Goal: Entertainment & Leisure: Consume media (video, audio)

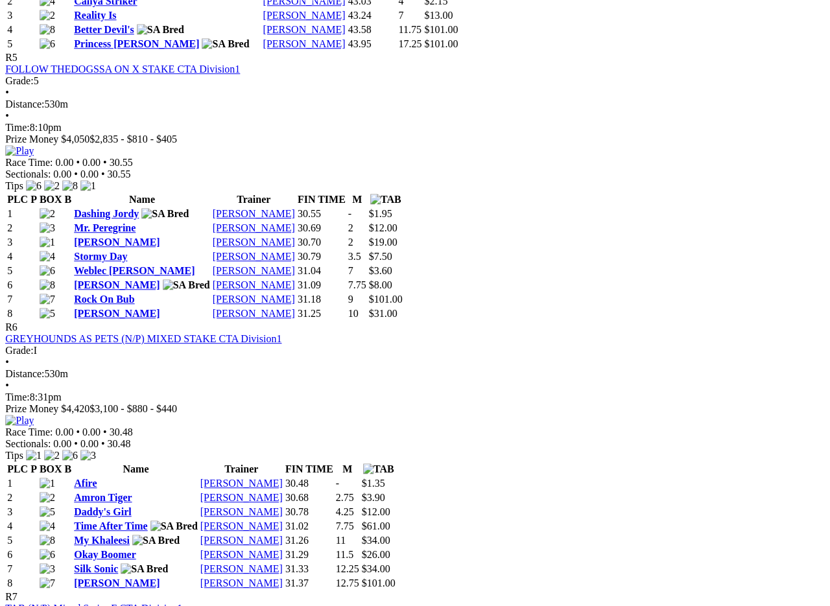
scroll to position [1584, 21]
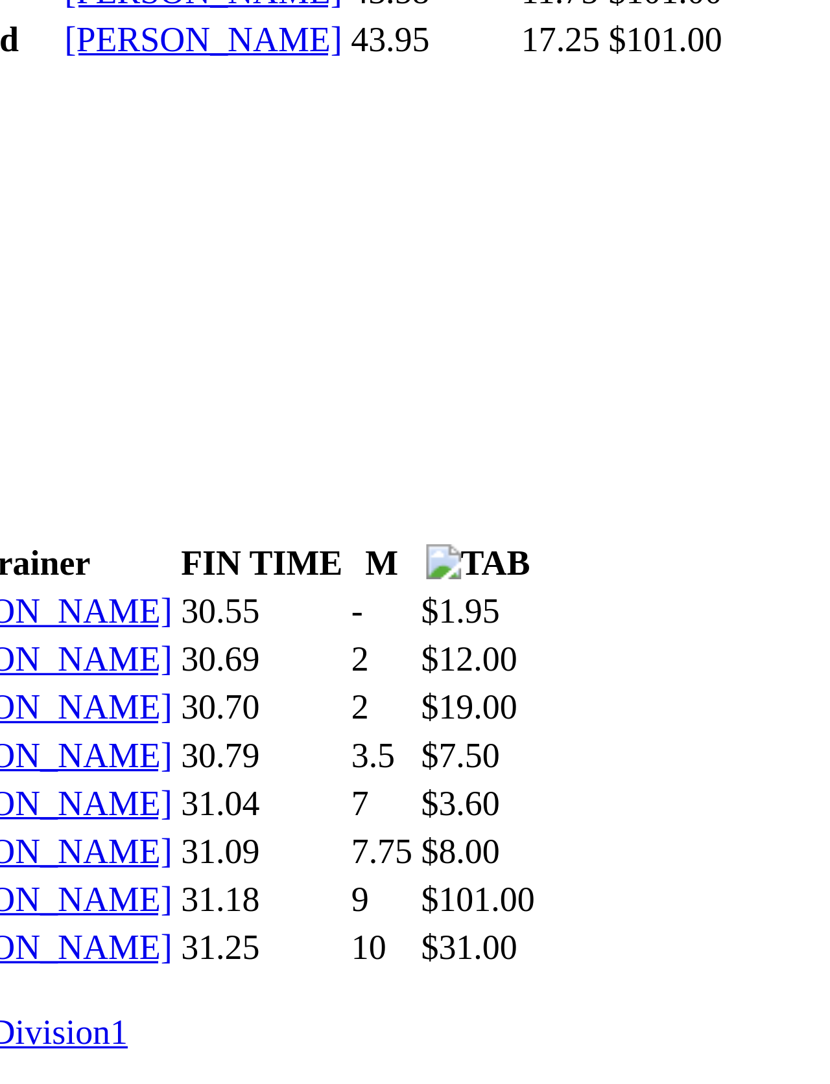
click at [246, 274] on html "Login Menu Results - [GEOGRAPHIC_DATA] - Summary Login Home Racing Fields & For…" at bounding box center [415, 1089] width 830 height 5347
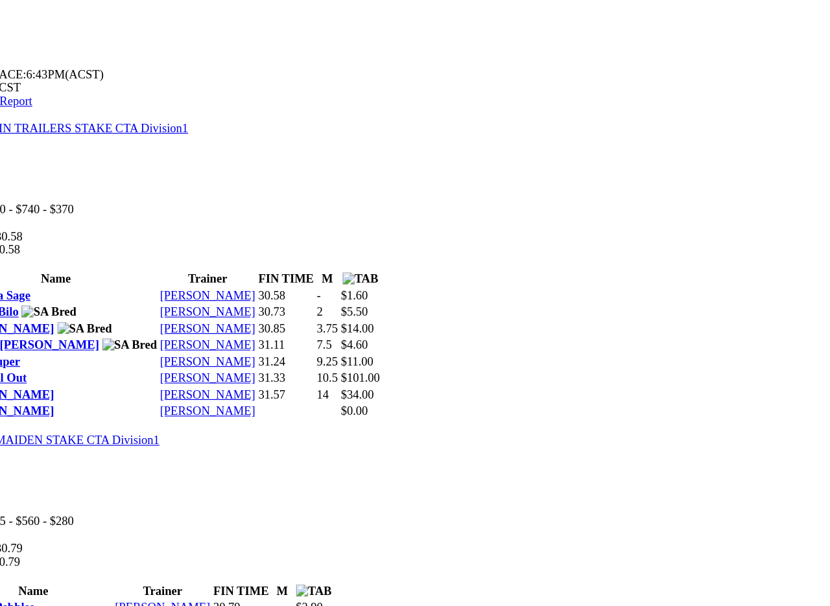
scroll to position [482, 117]
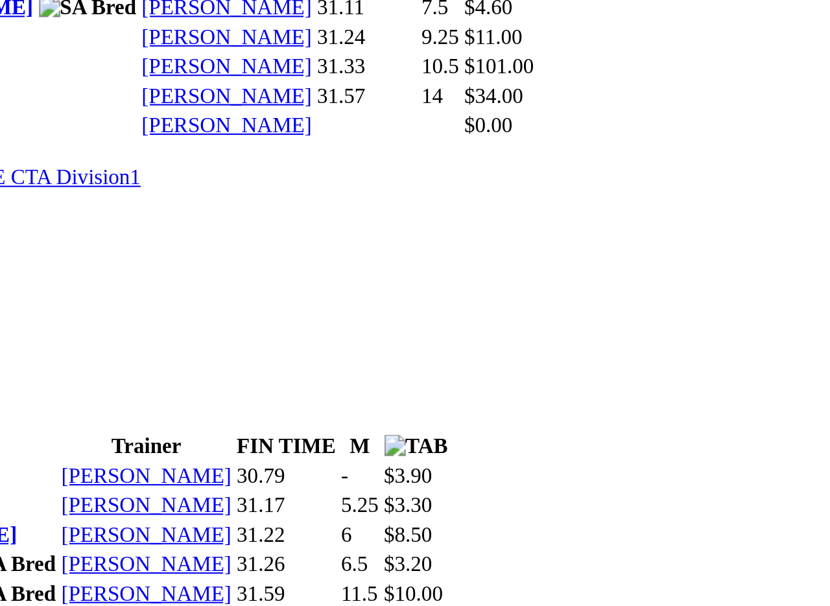
scroll to position [548, 117]
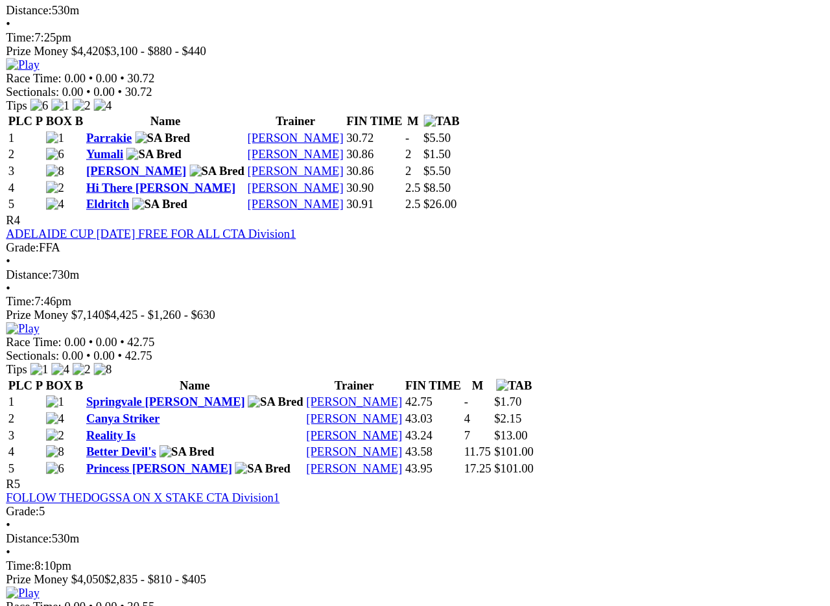
scroll to position [1143, 27]
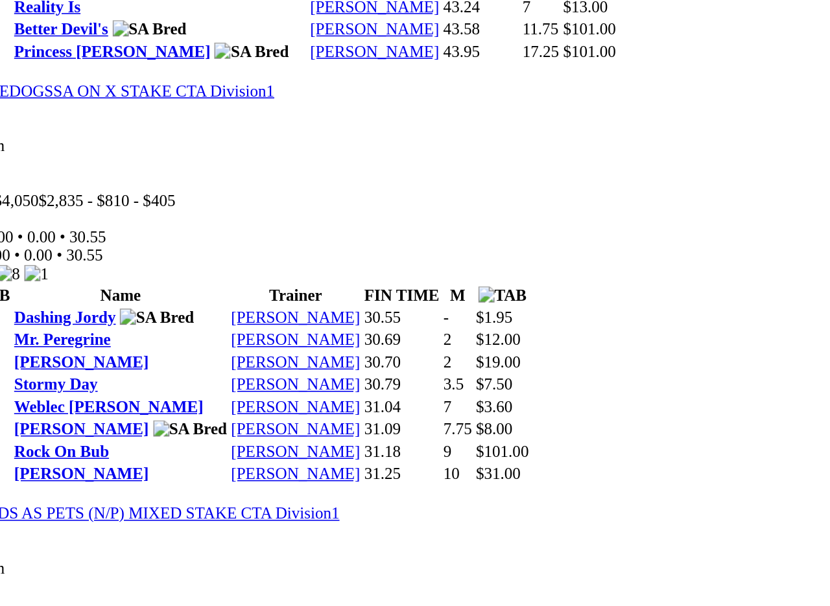
scroll to position [1391, 27]
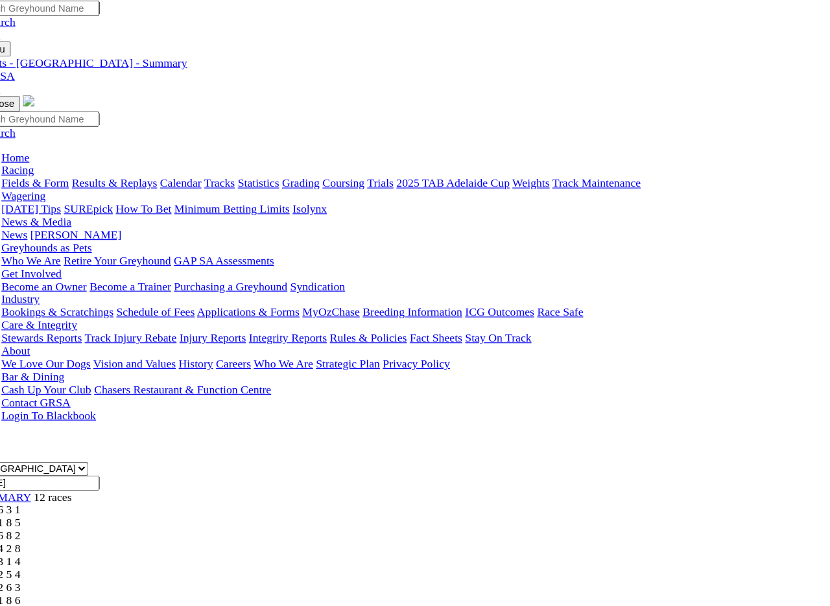
scroll to position [0, 27]
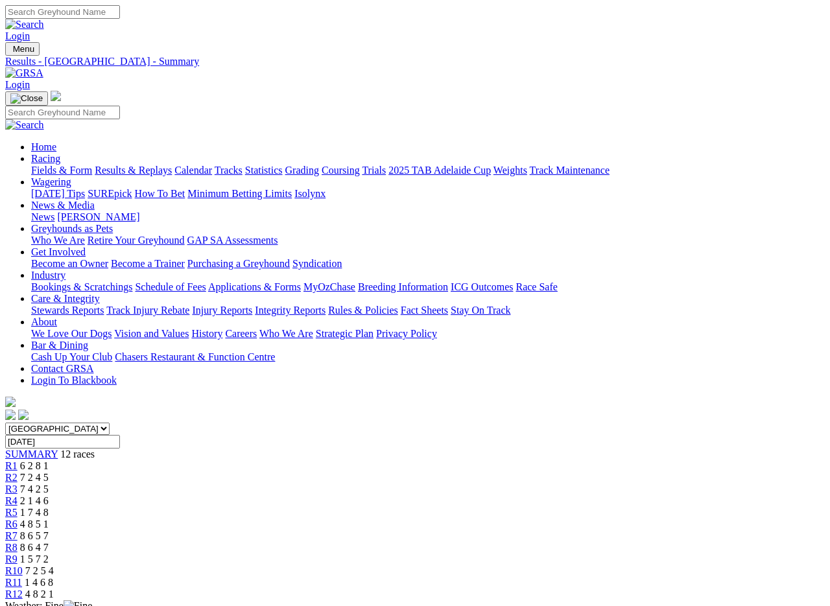
click at [120, 15] on input "Search" at bounding box center [62, 12] width 115 height 14
